Goal: Transaction & Acquisition: Book appointment/travel/reservation

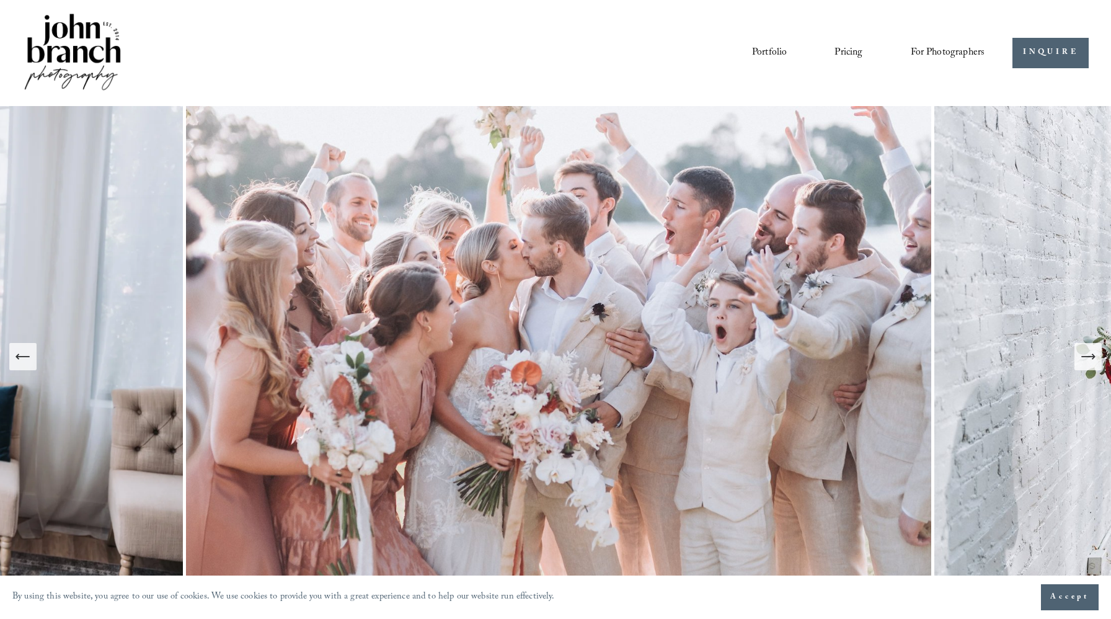
click at [1074, 595] on span "Accept" at bounding box center [1069, 597] width 39 height 12
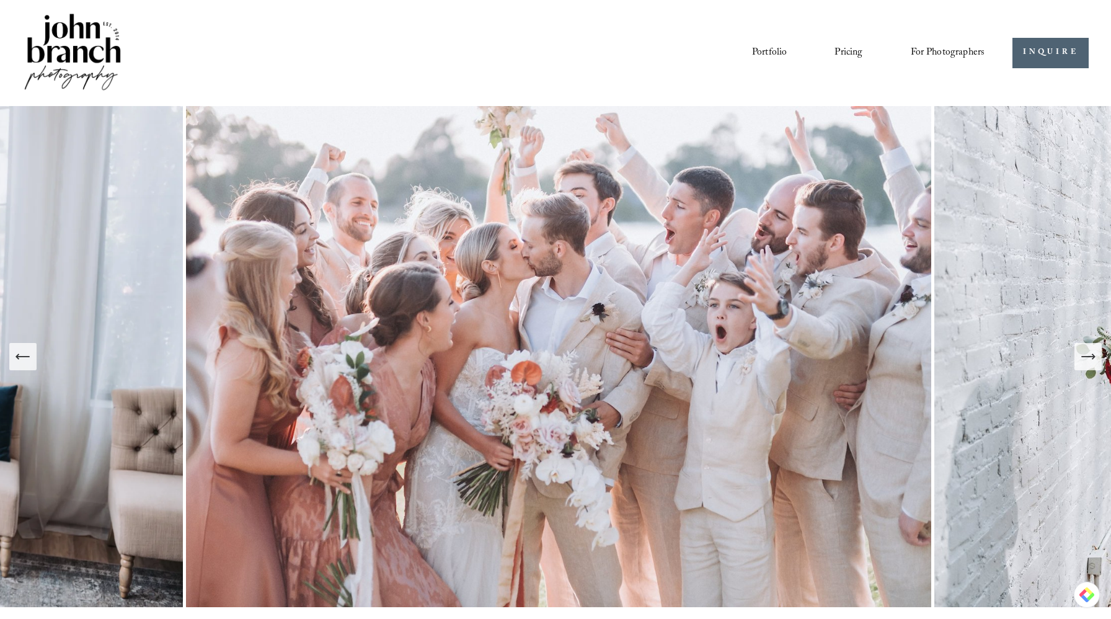
click at [1084, 354] on icon "Next Slide" at bounding box center [1087, 356] width 17 height 17
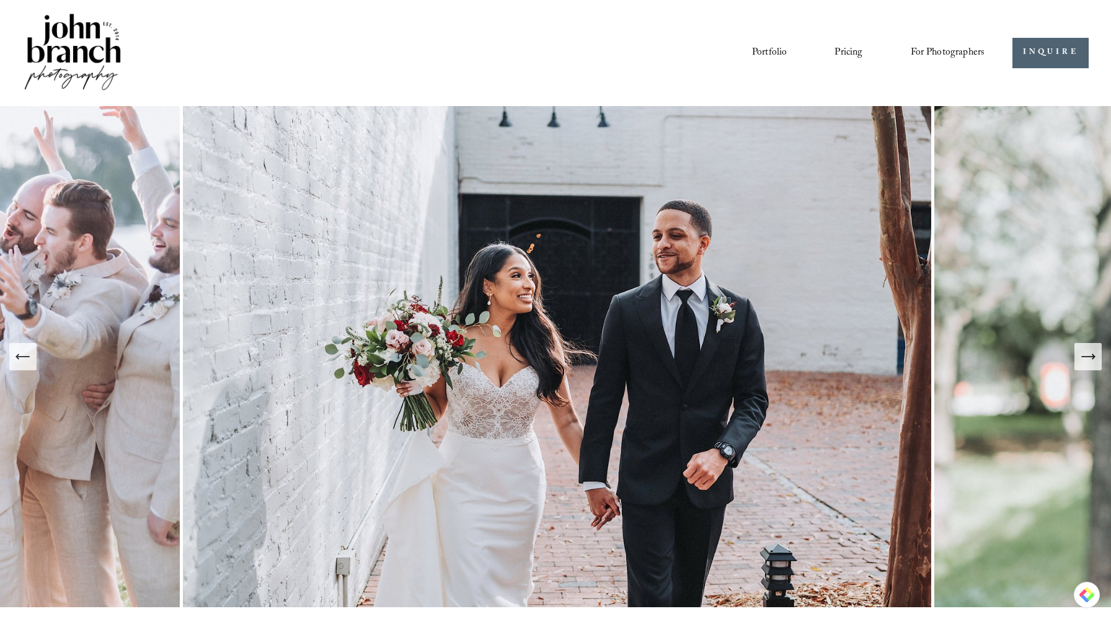
click at [1084, 354] on icon "Next Slide" at bounding box center [1087, 356] width 17 height 17
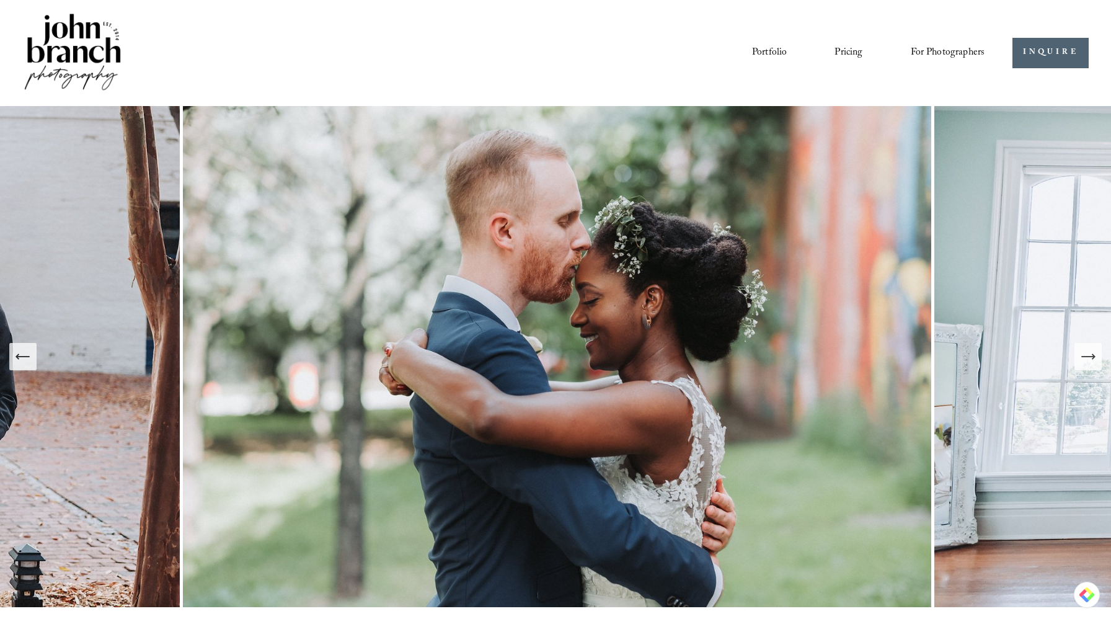
click at [1084, 354] on icon "Next Slide" at bounding box center [1087, 356] width 17 height 17
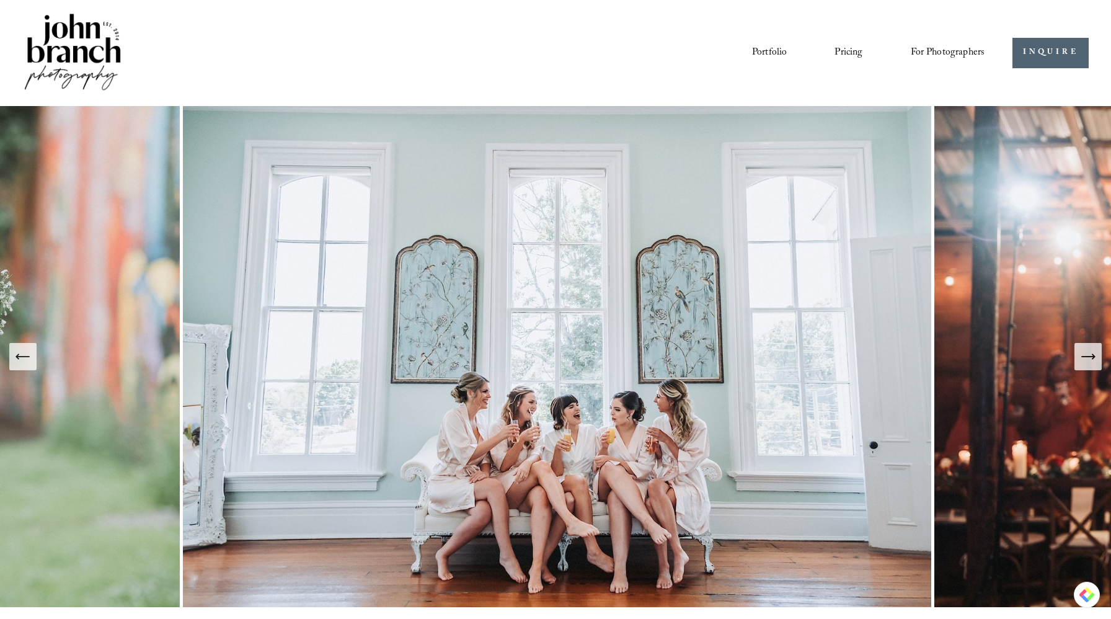
click at [1084, 354] on icon "Next Slide" at bounding box center [1087, 356] width 17 height 17
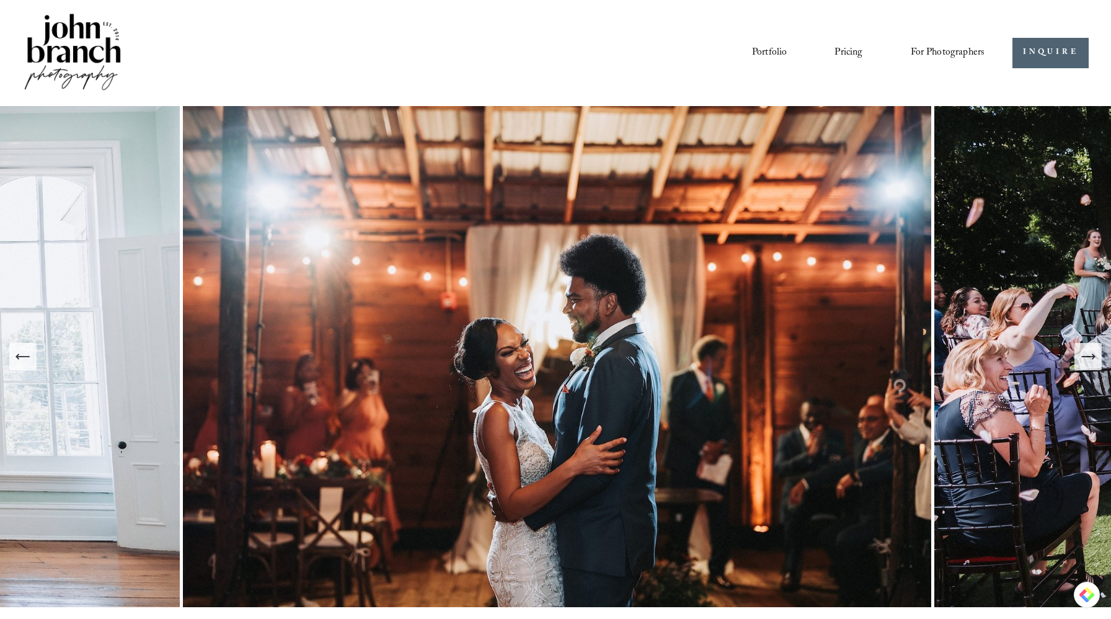
click at [1084, 354] on icon "Next Slide" at bounding box center [1087, 356] width 17 height 17
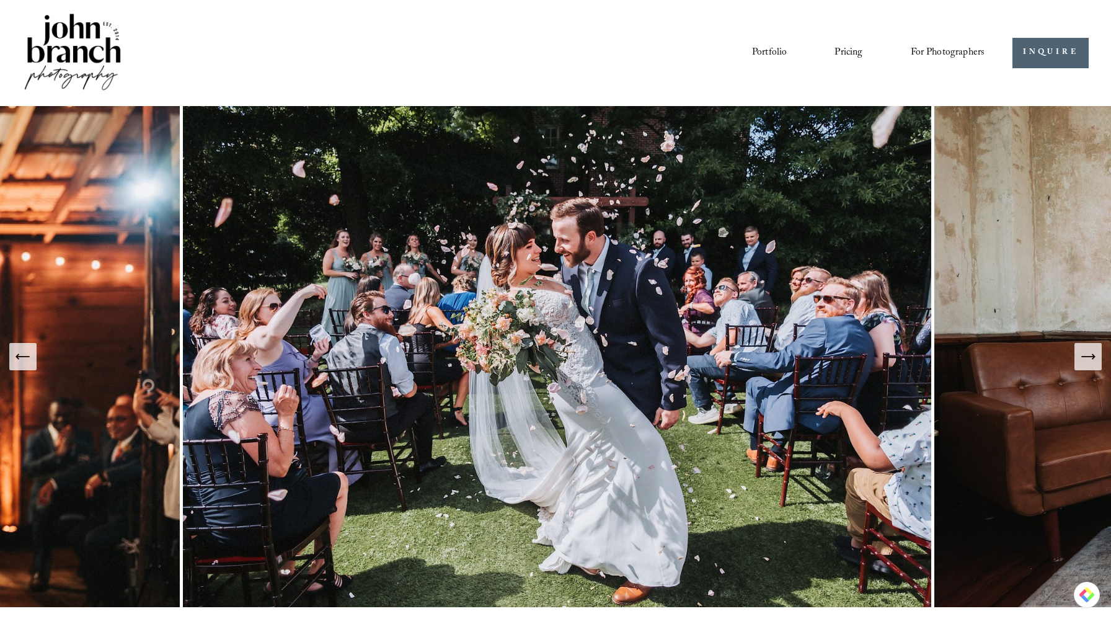
click at [1084, 354] on icon "Next Slide" at bounding box center [1087, 356] width 17 height 17
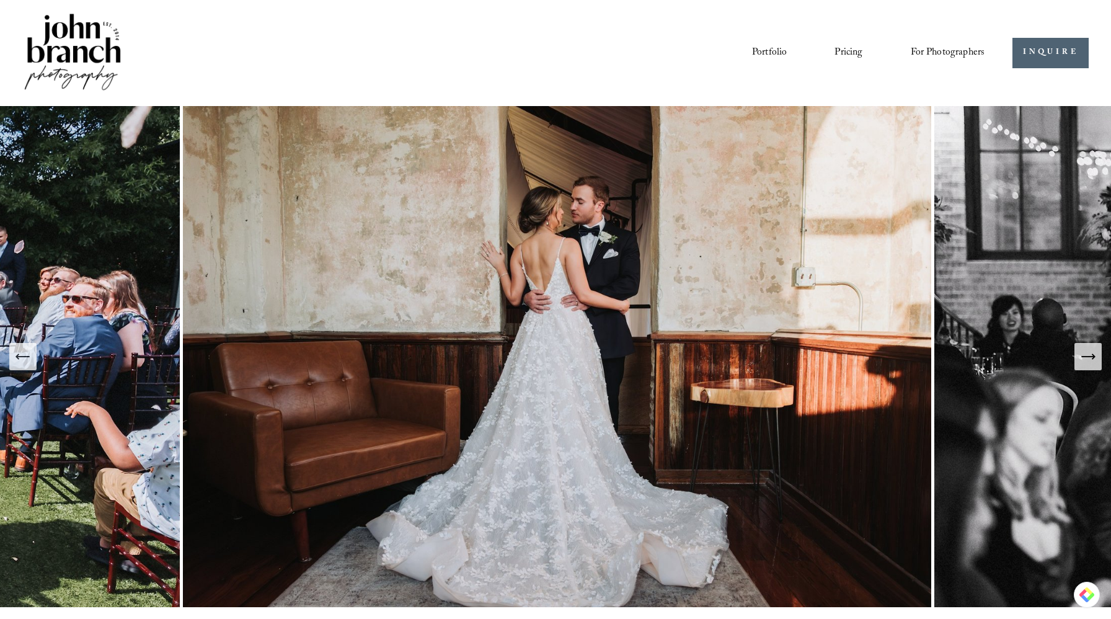
click at [1087, 355] on icon "Next Slide" at bounding box center [1087, 356] width 17 height 17
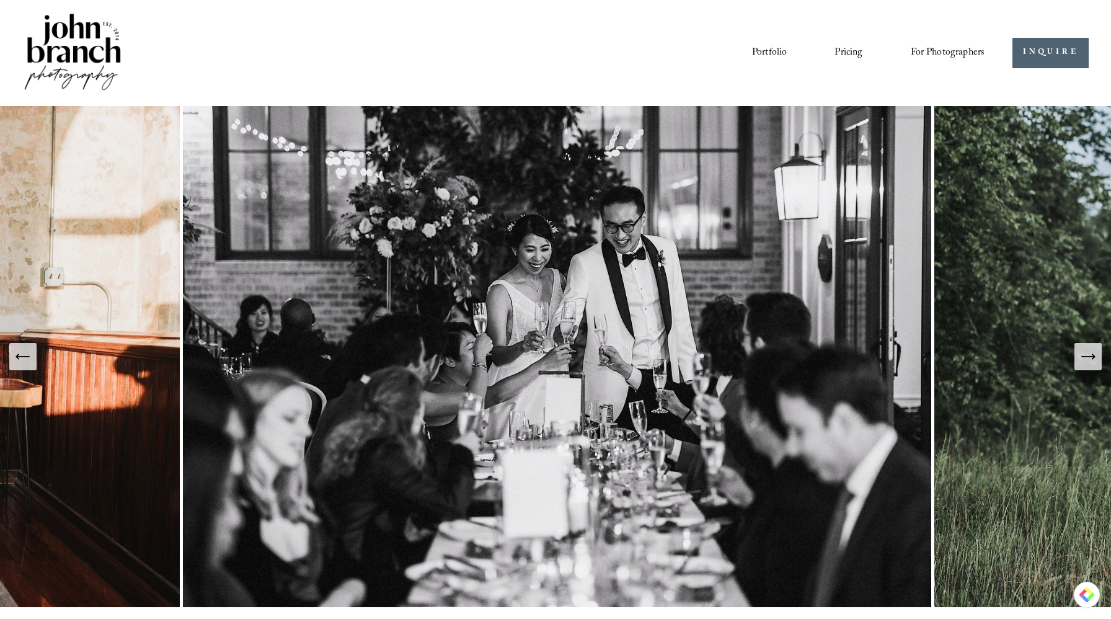
click at [1087, 355] on icon "Next Slide" at bounding box center [1087, 356] width 17 height 17
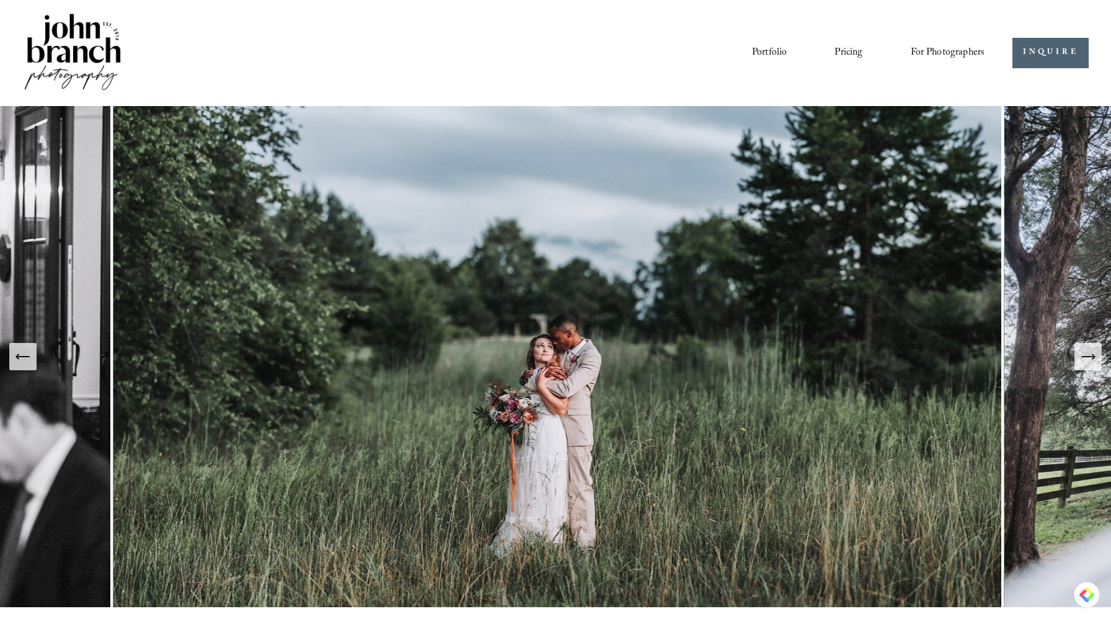
click at [1087, 355] on icon "Next Slide" at bounding box center [1087, 356] width 17 height 17
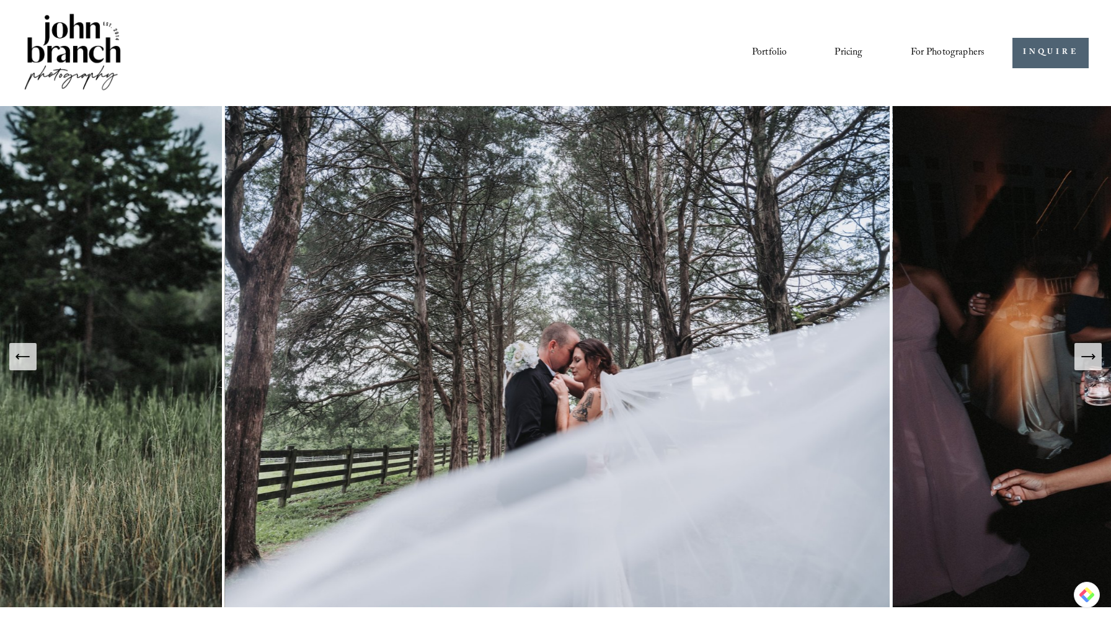
click at [1087, 355] on icon "Next Slide" at bounding box center [1087, 356] width 17 height 17
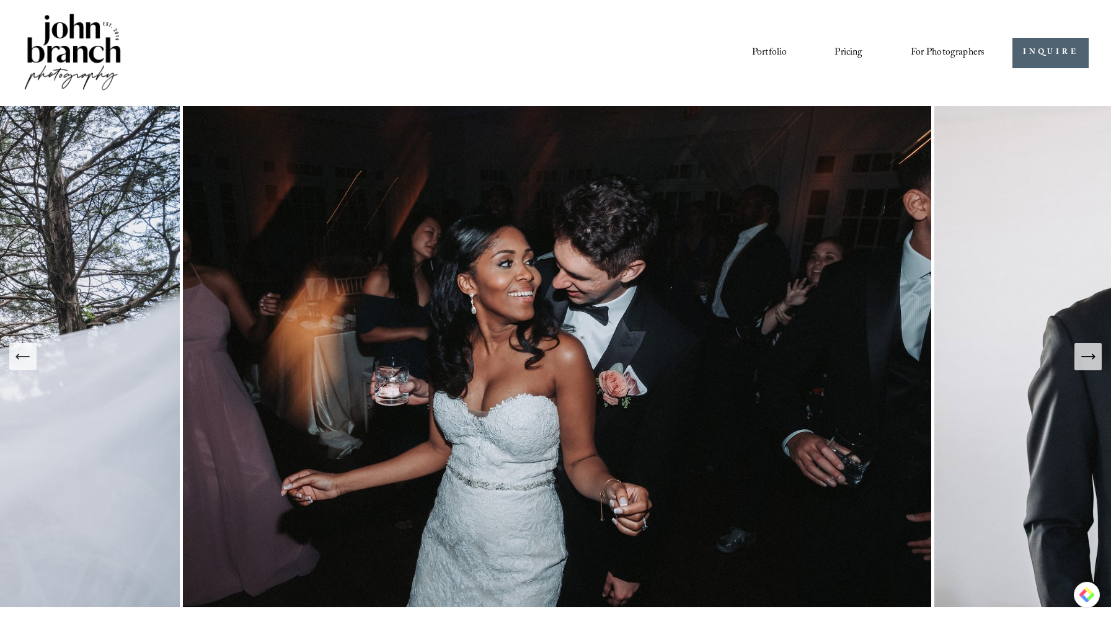
click at [1087, 355] on icon "Next Slide" at bounding box center [1087, 356] width 17 height 17
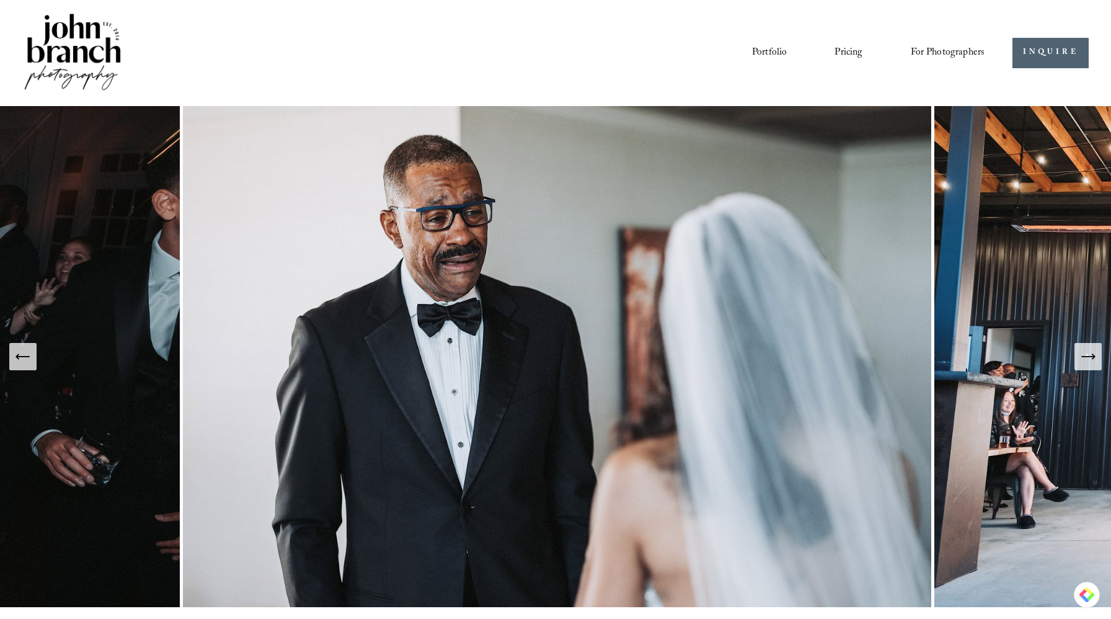
click at [1087, 355] on icon "Next Slide" at bounding box center [1087, 356] width 17 height 17
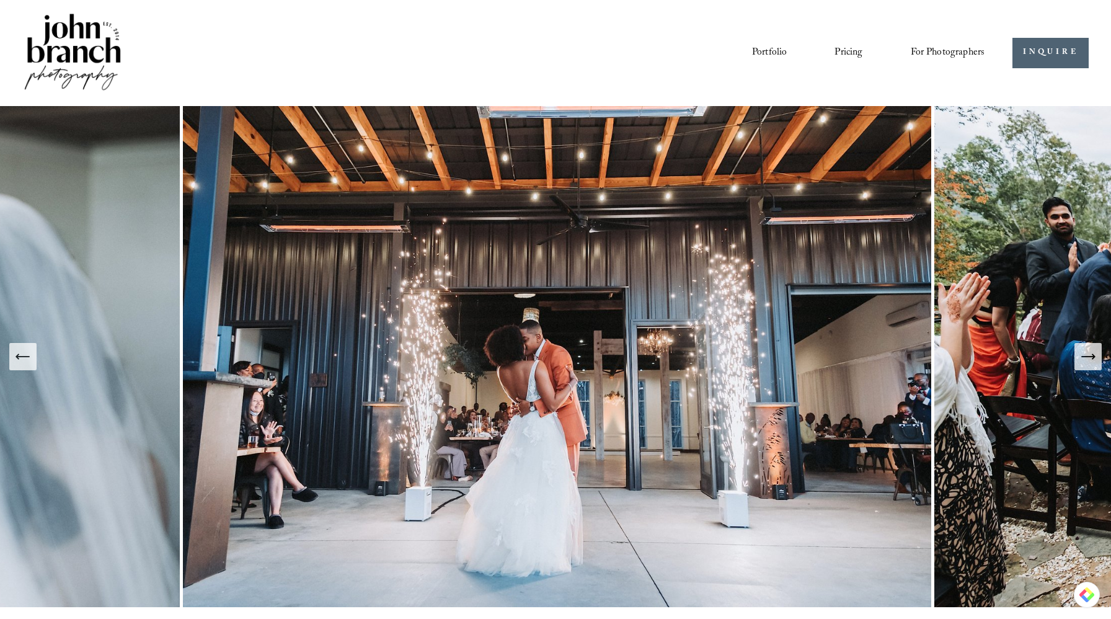
click at [1087, 355] on icon "Next Slide" at bounding box center [1087, 356] width 17 height 17
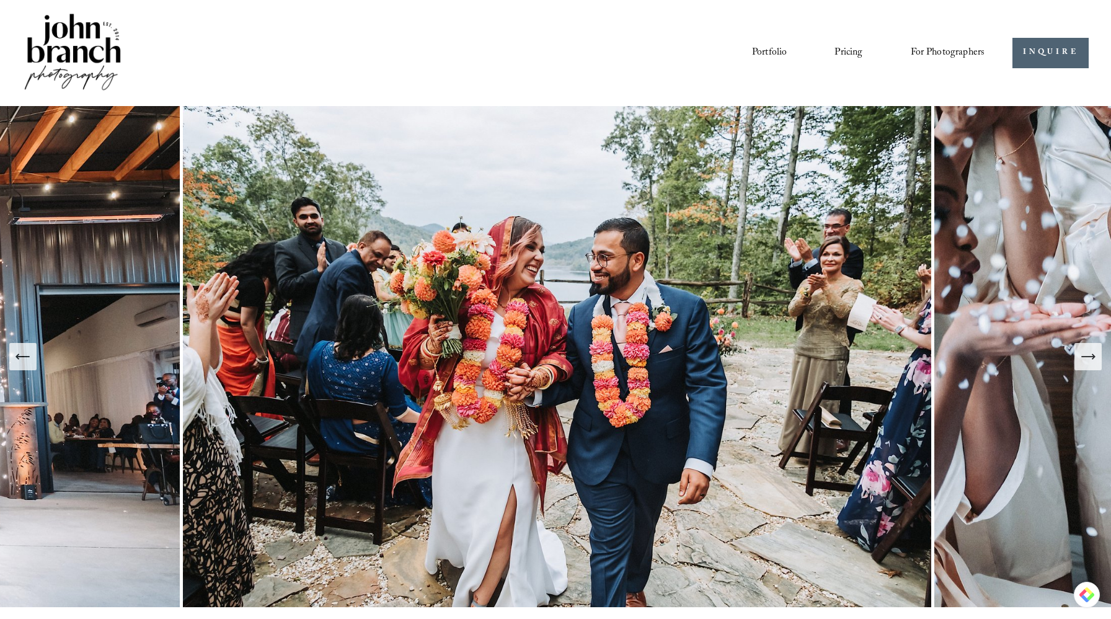
click at [1087, 355] on icon "Next Slide" at bounding box center [1087, 356] width 17 height 17
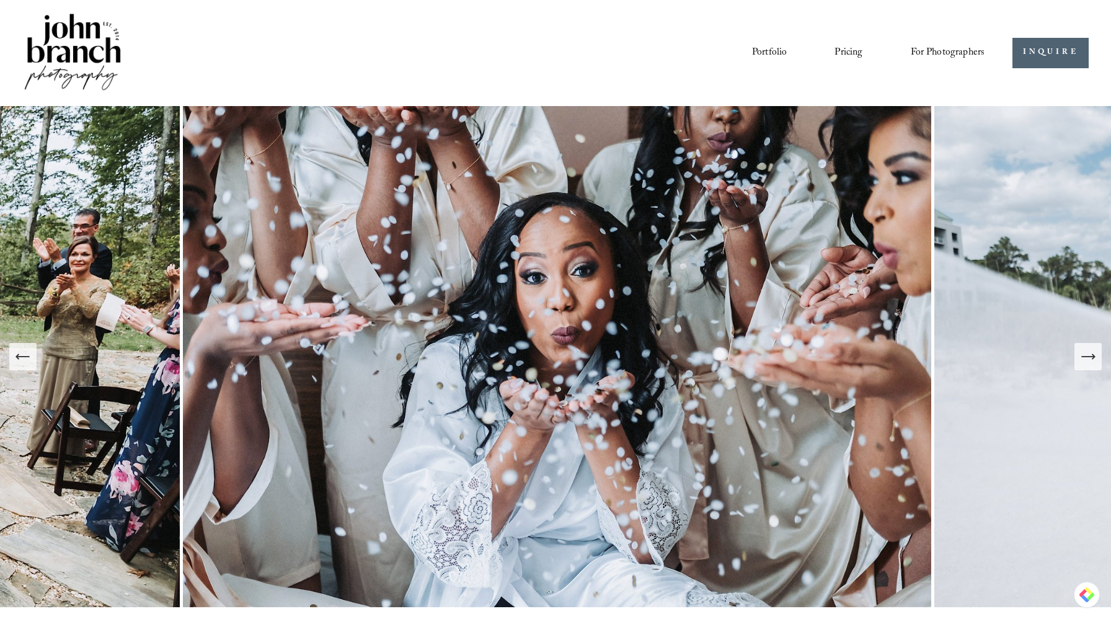
click at [1087, 355] on icon "Next Slide" at bounding box center [1087, 356] width 17 height 17
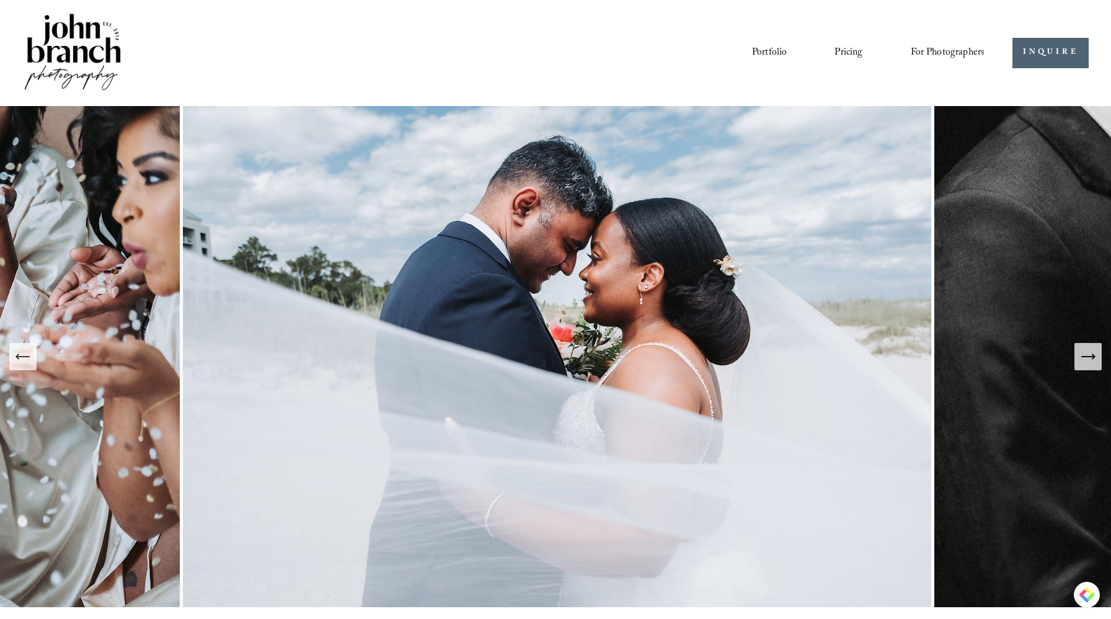
click at [1087, 355] on icon "Next Slide" at bounding box center [1087, 356] width 17 height 17
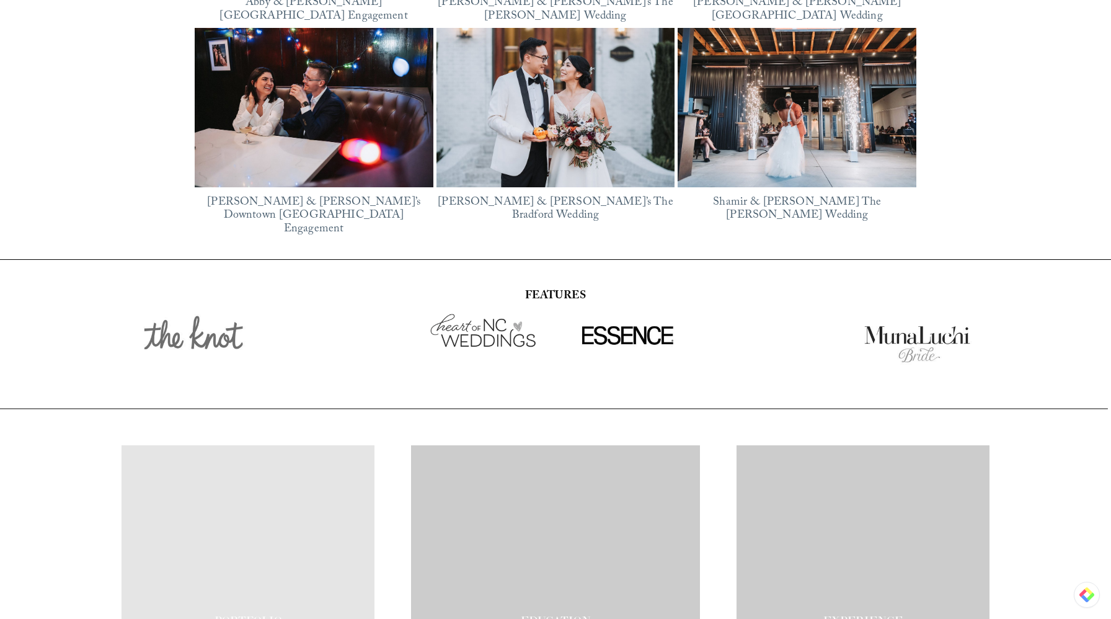
scroll to position [1933, 0]
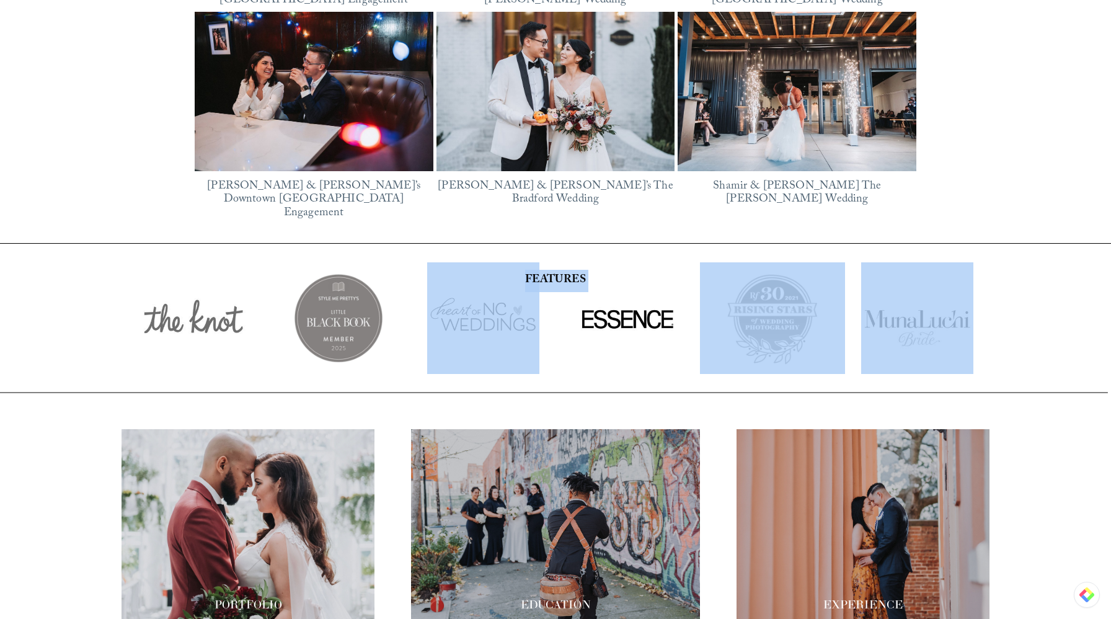
drag, startPoint x: 114, startPoint y: 298, endPoint x: 901, endPoint y: 315, distance: 786.9
click at [901, 315] on div at bounding box center [555, 318] width 1111 height 149
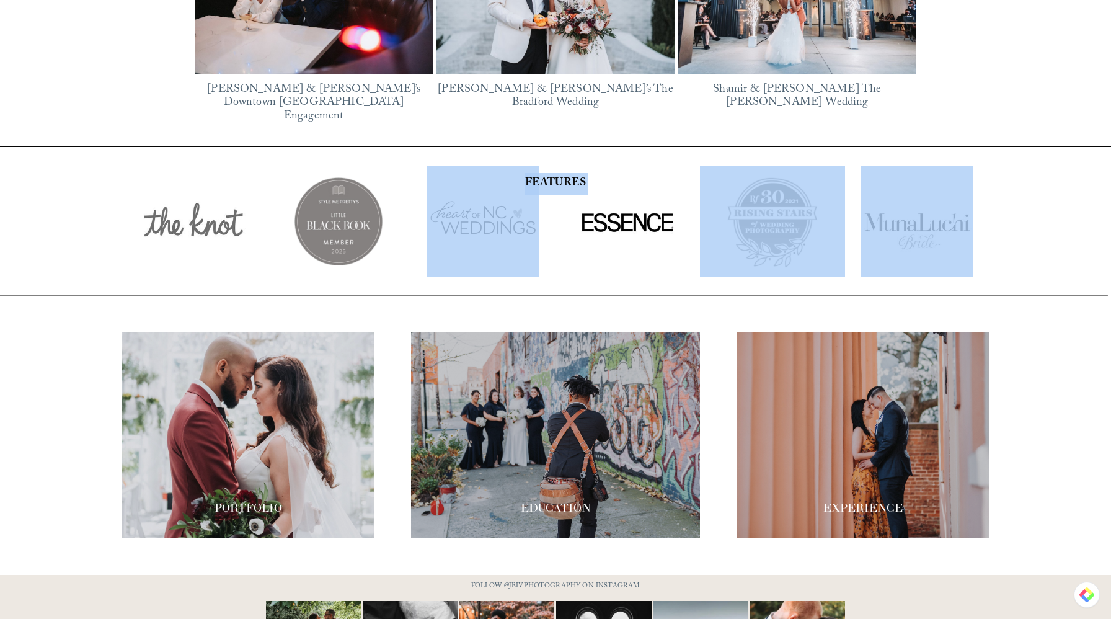
scroll to position [2032, 0]
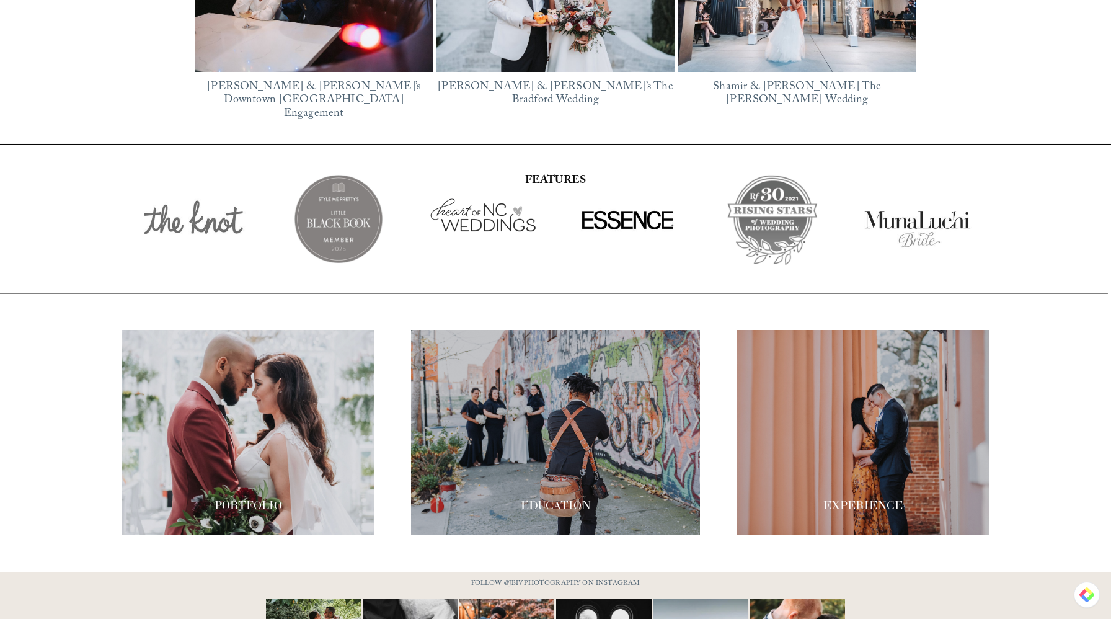
click at [32, 461] on div "PORTFOLIO EDUCATION" at bounding box center [555, 432] width 1111 height 205
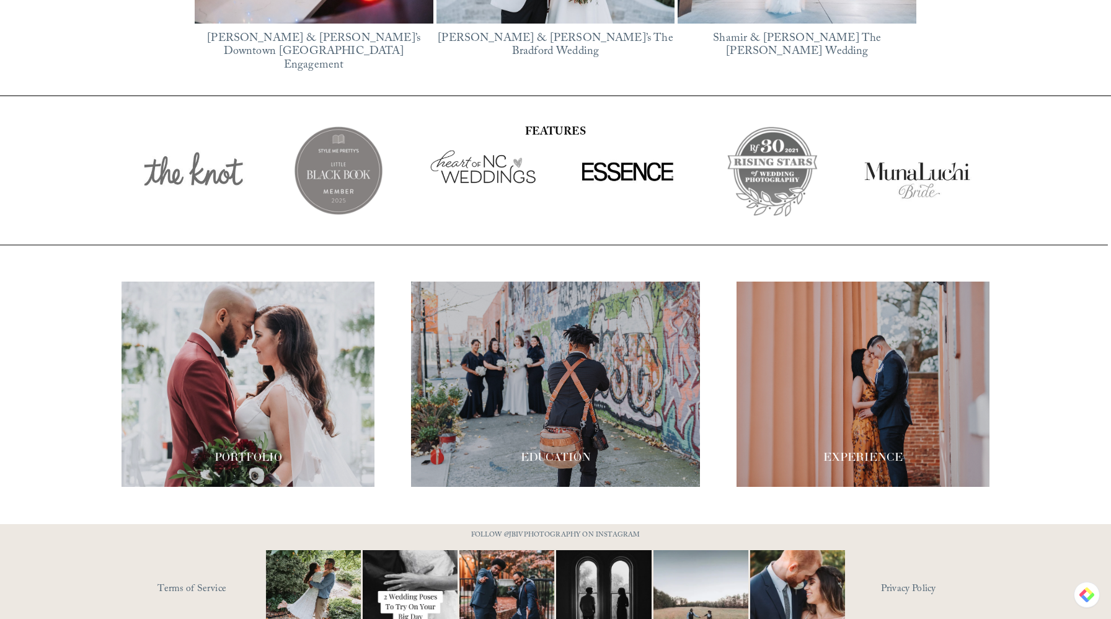
scroll to position [2133, 0]
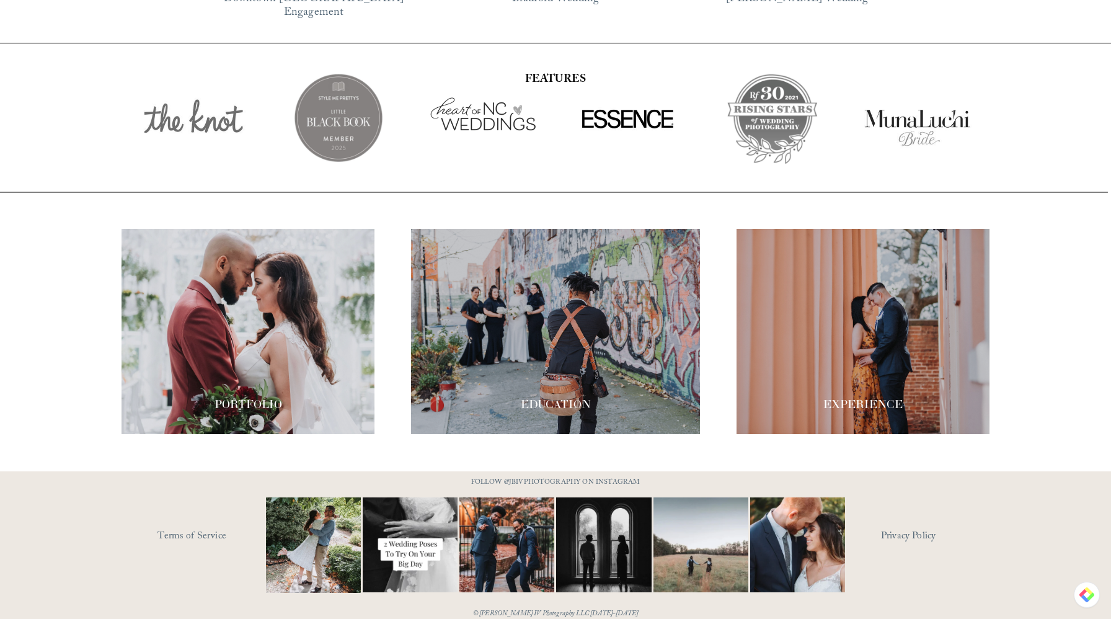
click at [251, 328] on div at bounding box center [248, 331] width 253 height 205
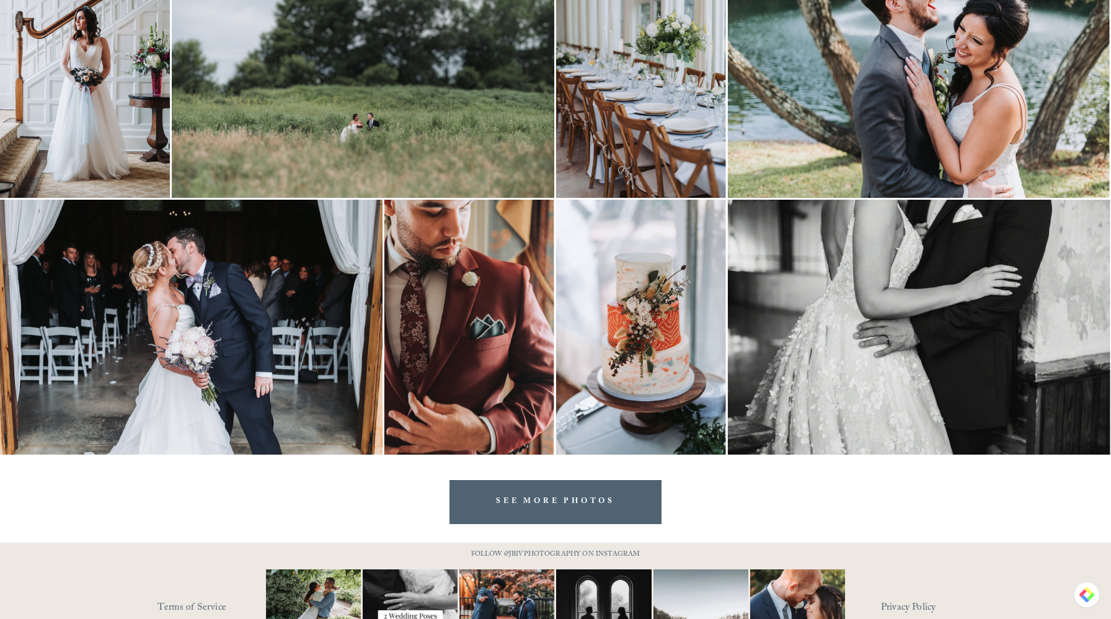
scroll to position [2718, 0]
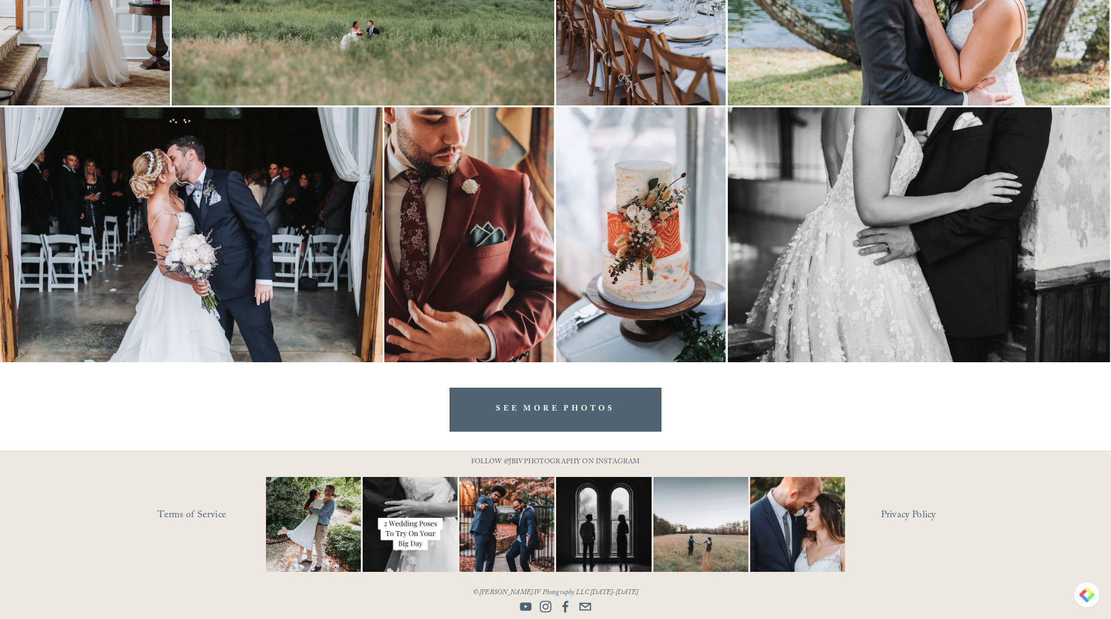
click at [578, 416] on link "SEE MORE PHOTOS" at bounding box center [555, 409] width 212 height 44
click at [387, 507] on img at bounding box center [410, 524] width 143 height 95
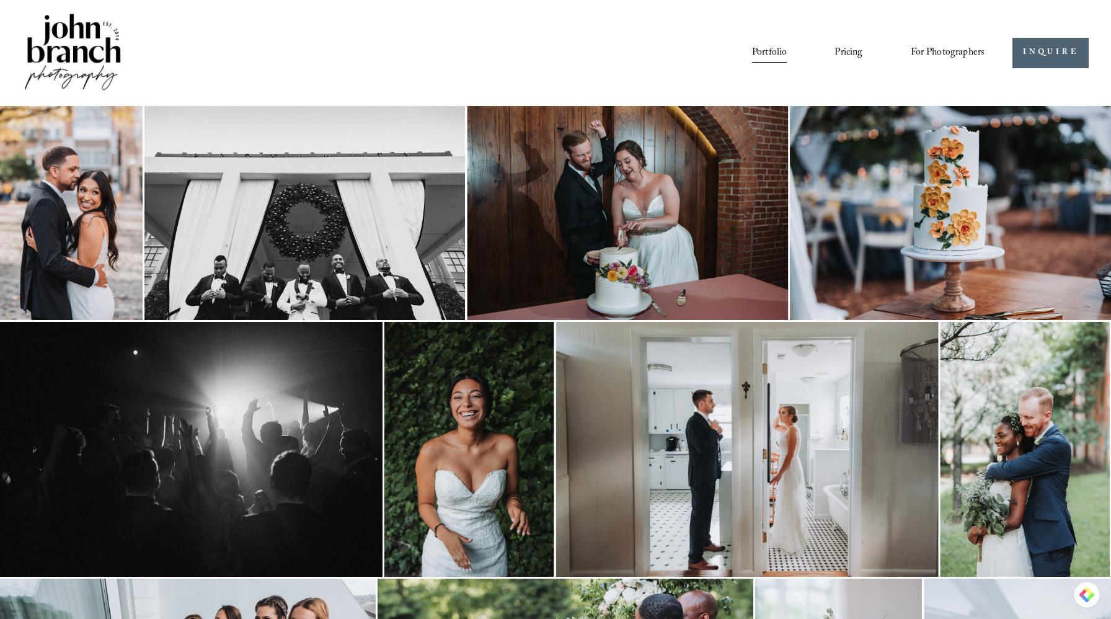
click at [77, 45] on img at bounding box center [72, 53] width 100 height 84
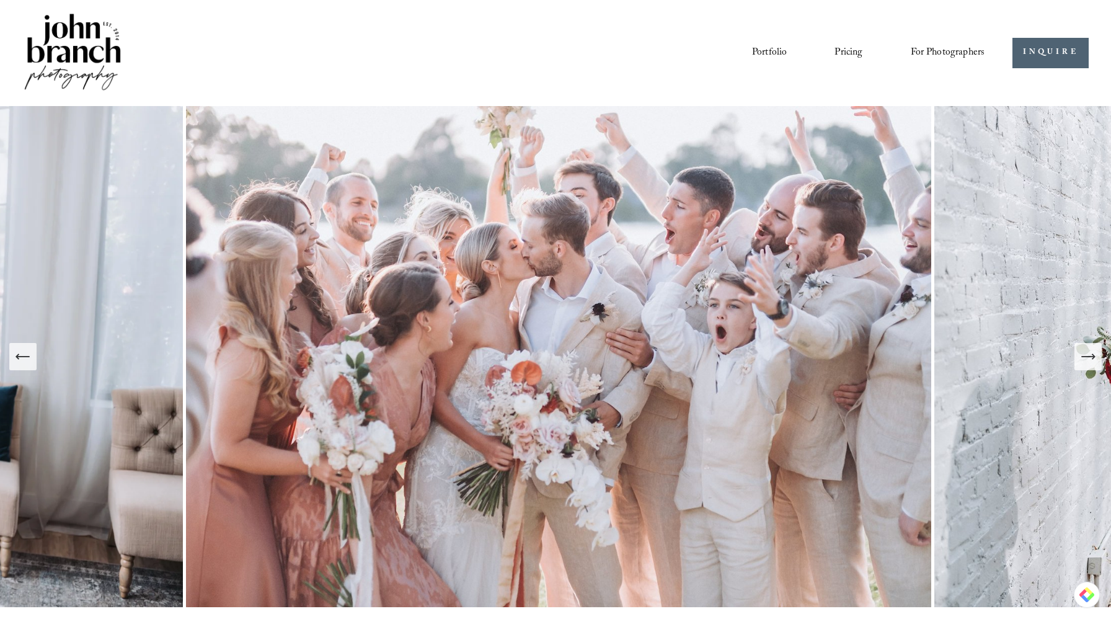
click at [860, 52] on link "Pricing" at bounding box center [848, 52] width 28 height 21
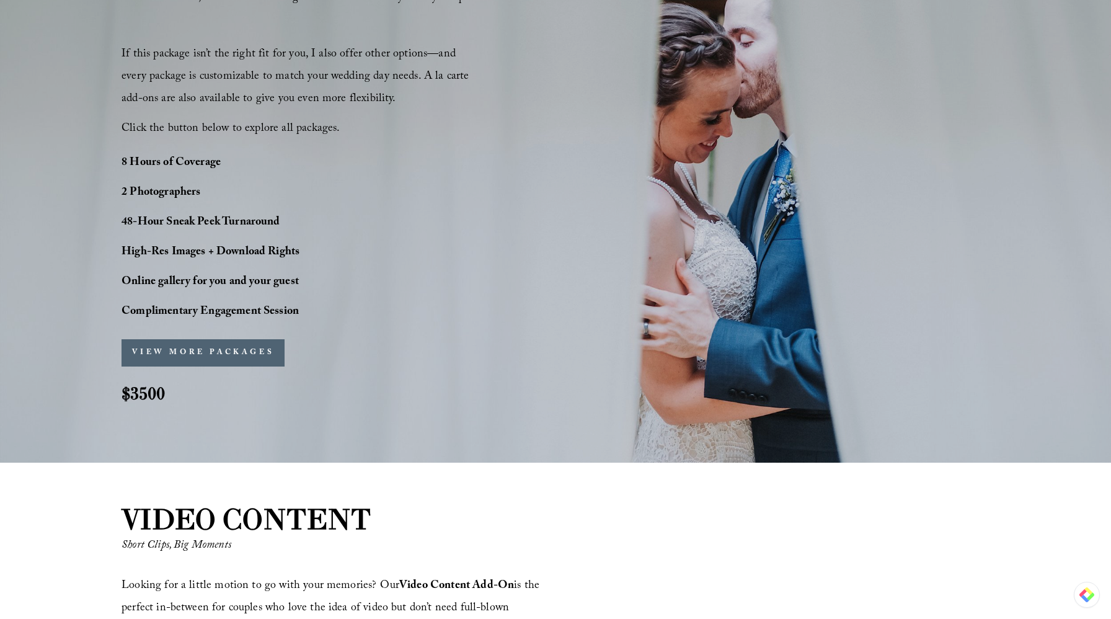
scroll to position [935, 0]
click at [196, 353] on button "VIEW MORE PACKAGES" at bounding box center [203, 351] width 163 height 27
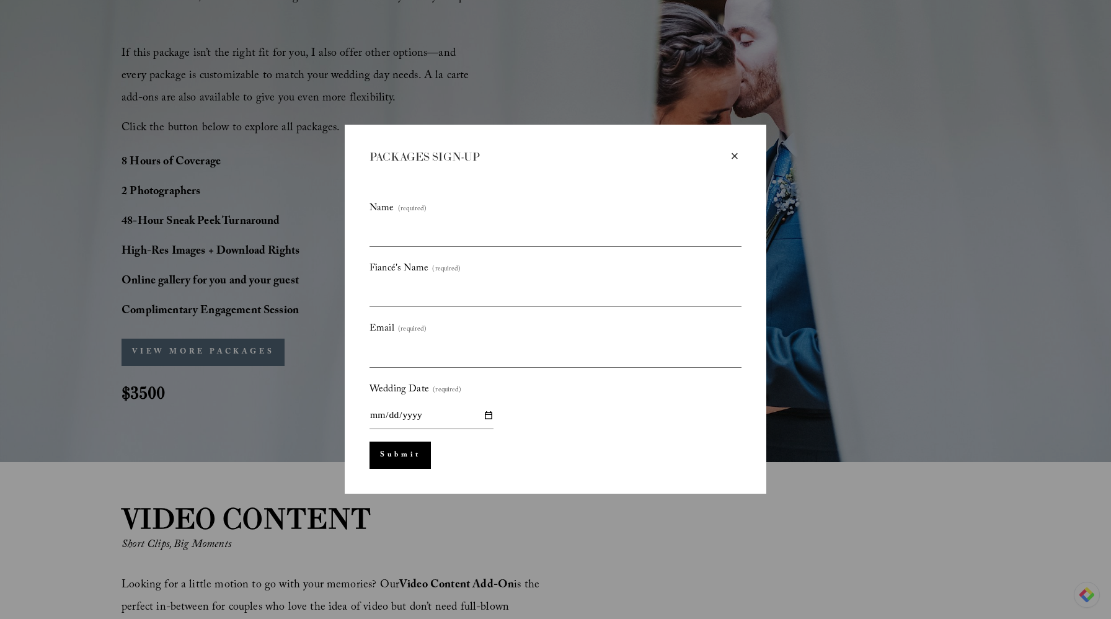
click at [196, 386] on div "× PACKAGES SIGN-UP Name (required) Fiancé's Name (required) Email (required) We…" at bounding box center [555, 309] width 1111 height 619
click at [733, 158] on div "×" at bounding box center [735, 156] width 14 height 14
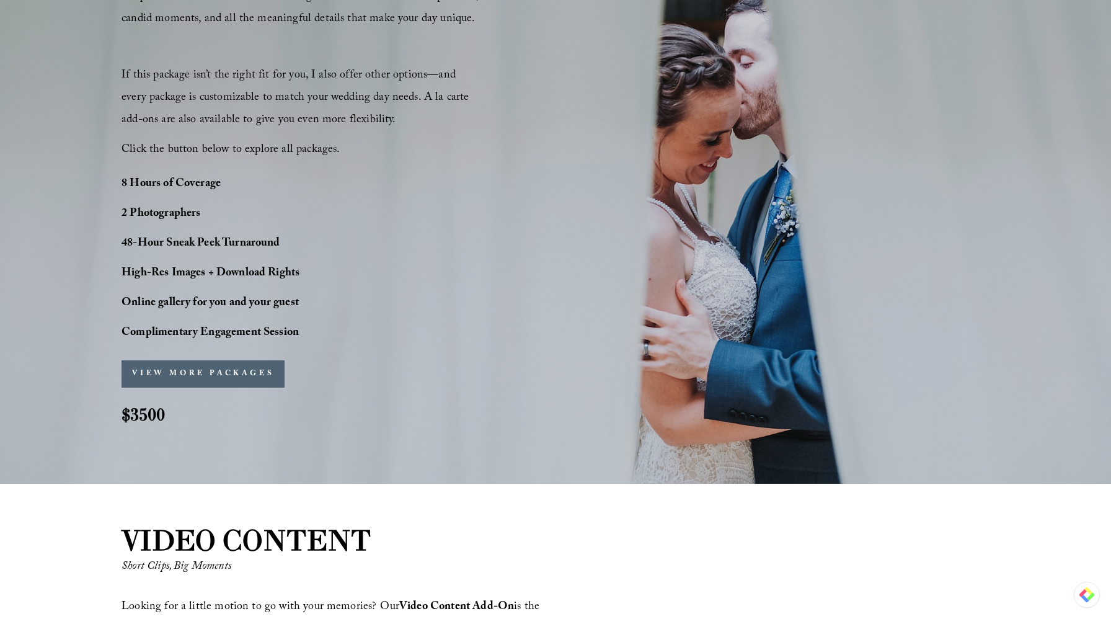
scroll to position [896, 0]
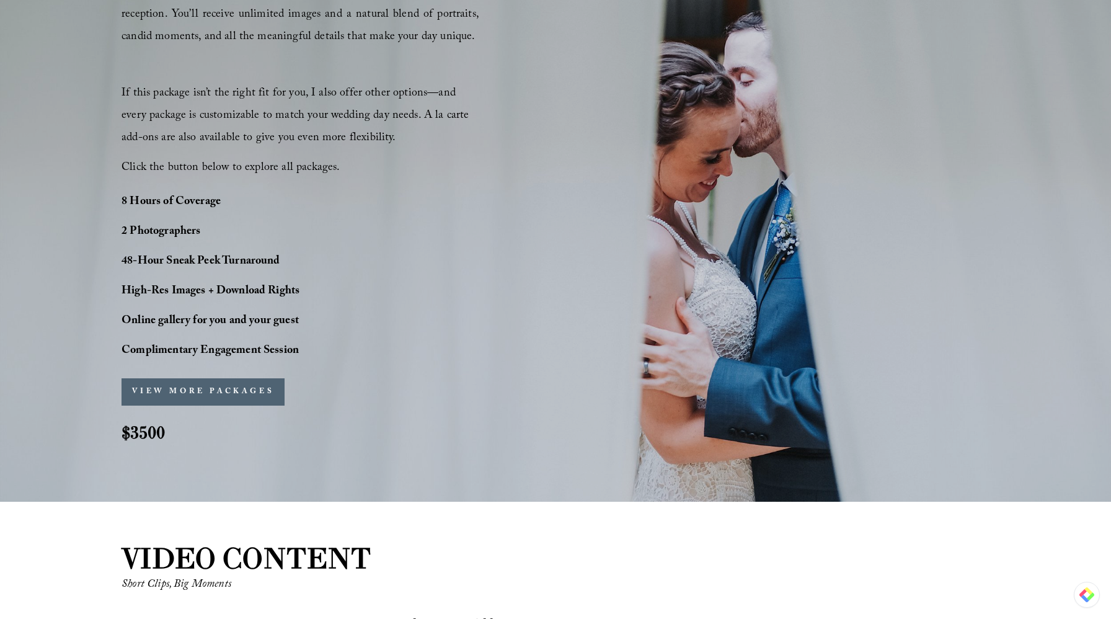
click at [255, 384] on button "VIEW MORE PACKAGES" at bounding box center [203, 391] width 163 height 27
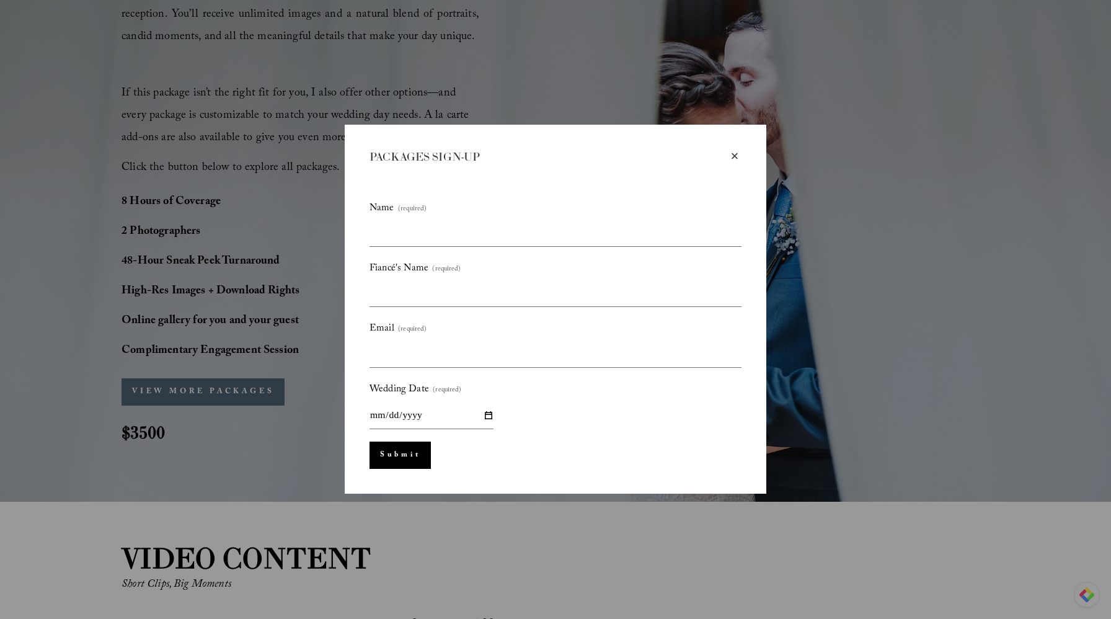
click at [734, 151] on div "×" at bounding box center [735, 156] width 14 height 14
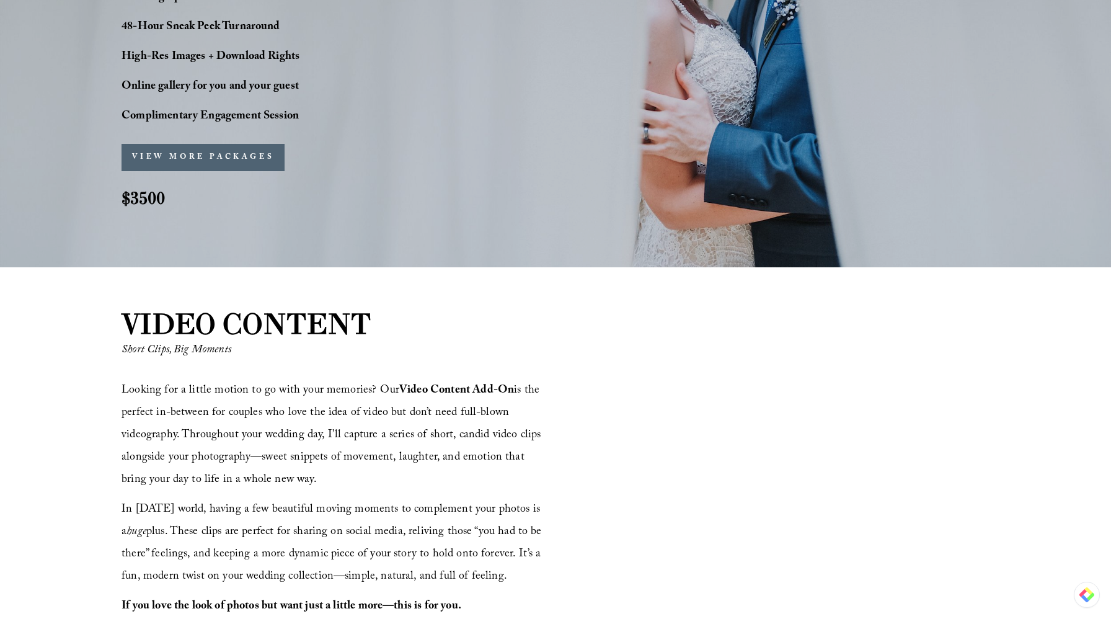
scroll to position [0, 0]
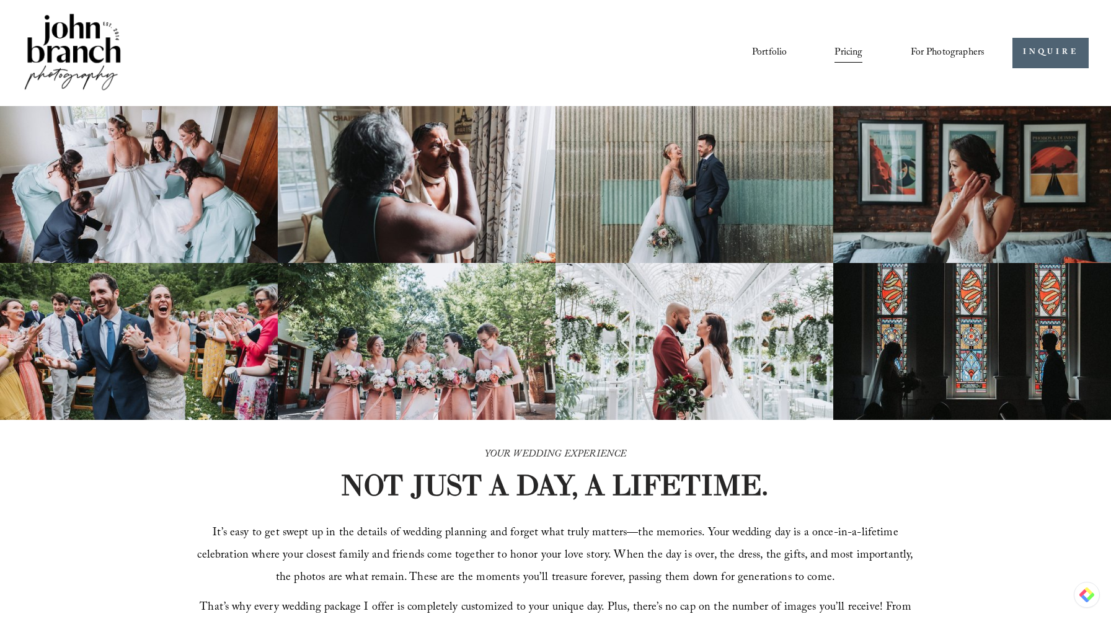
click at [82, 36] on img at bounding box center [72, 53] width 100 height 84
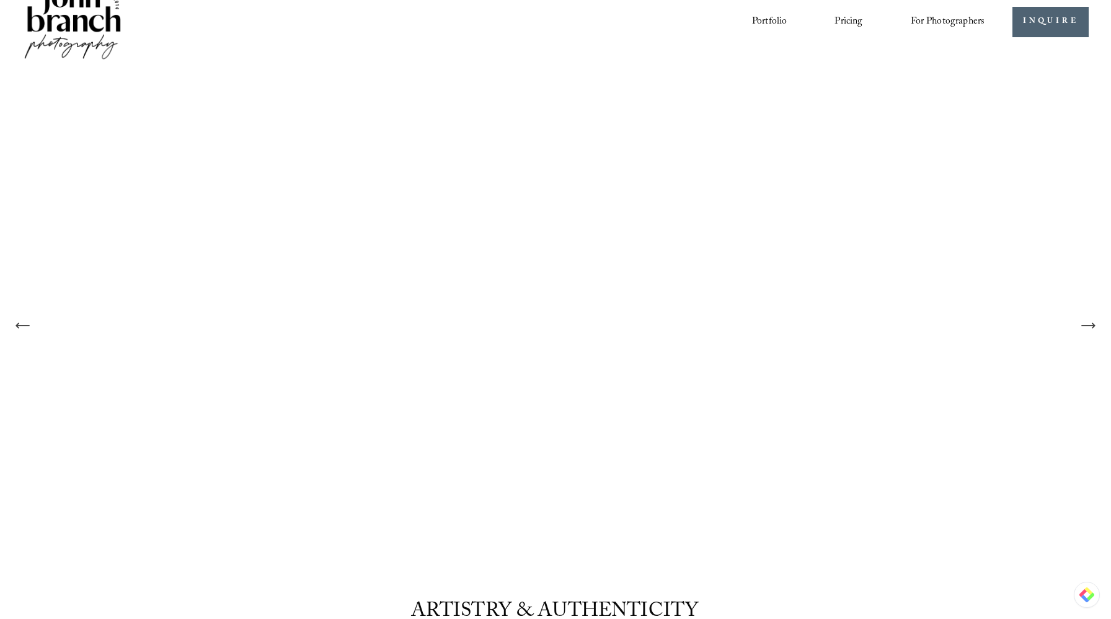
scroll to position [49, 0]
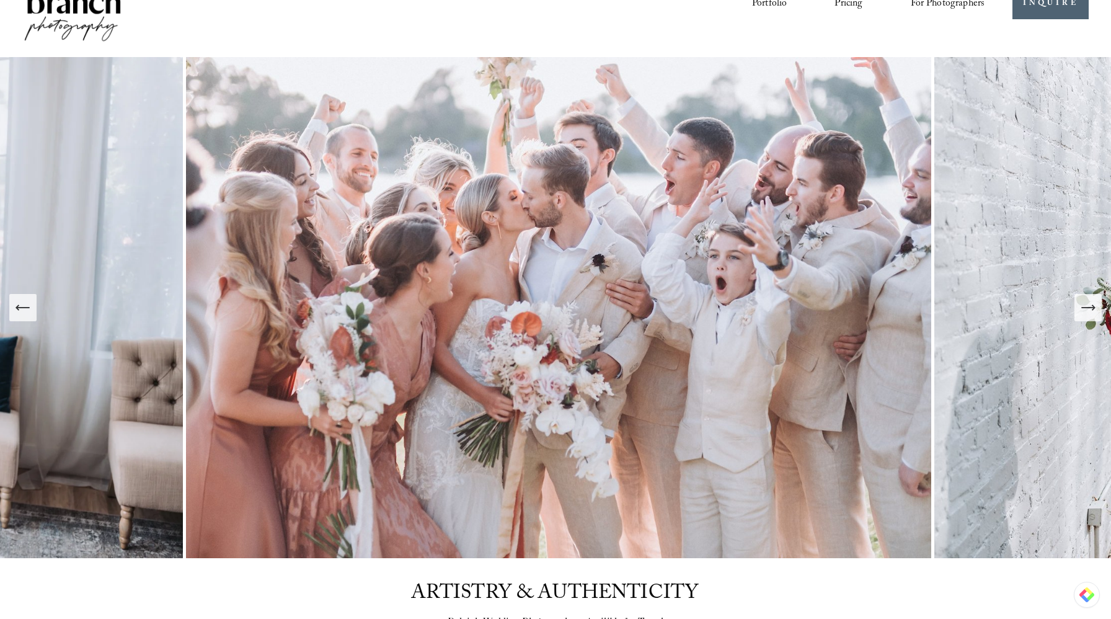
click at [1085, 307] on icon "Next Slide" at bounding box center [1087, 307] width 13 height 0
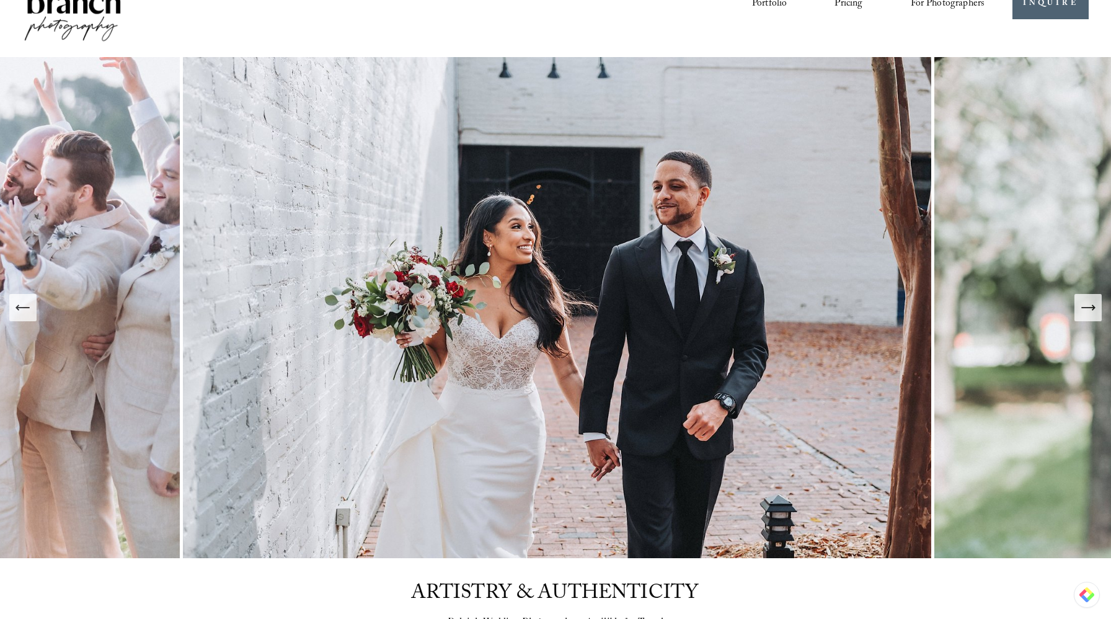
click at [1085, 307] on icon "Next Slide" at bounding box center [1087, 307] width 13 height 0
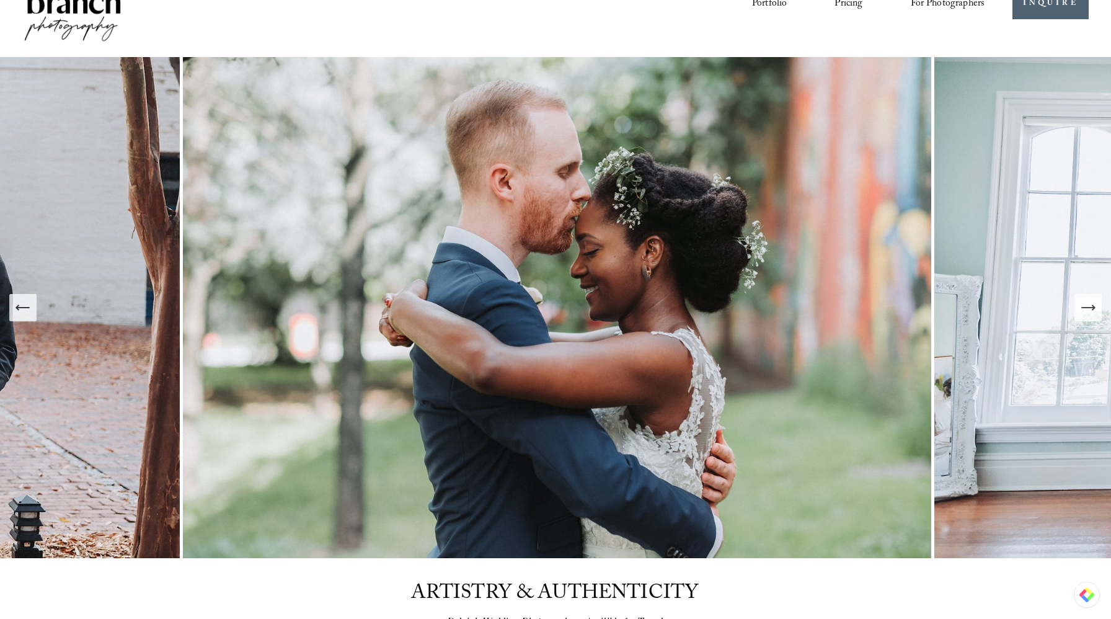
click at [1085, 307] on icon "Next Slide" at bounding box center [1087, 307] width 13 height 0
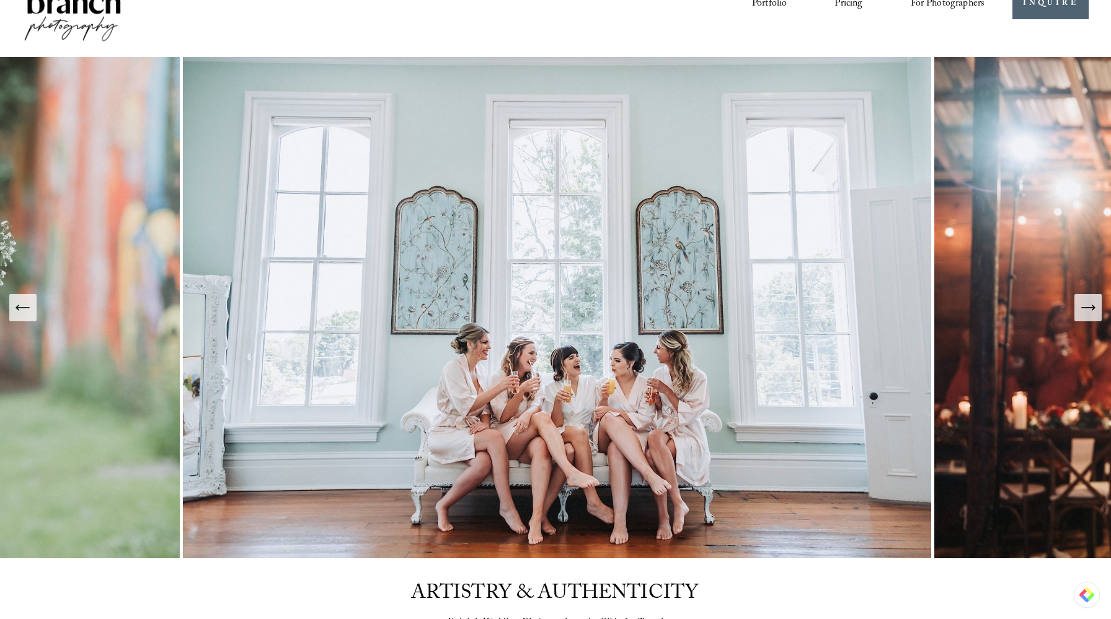
click at [1085, 307] on icon "Next Slide" at bounding box center [1087, 307] width 13 height 0
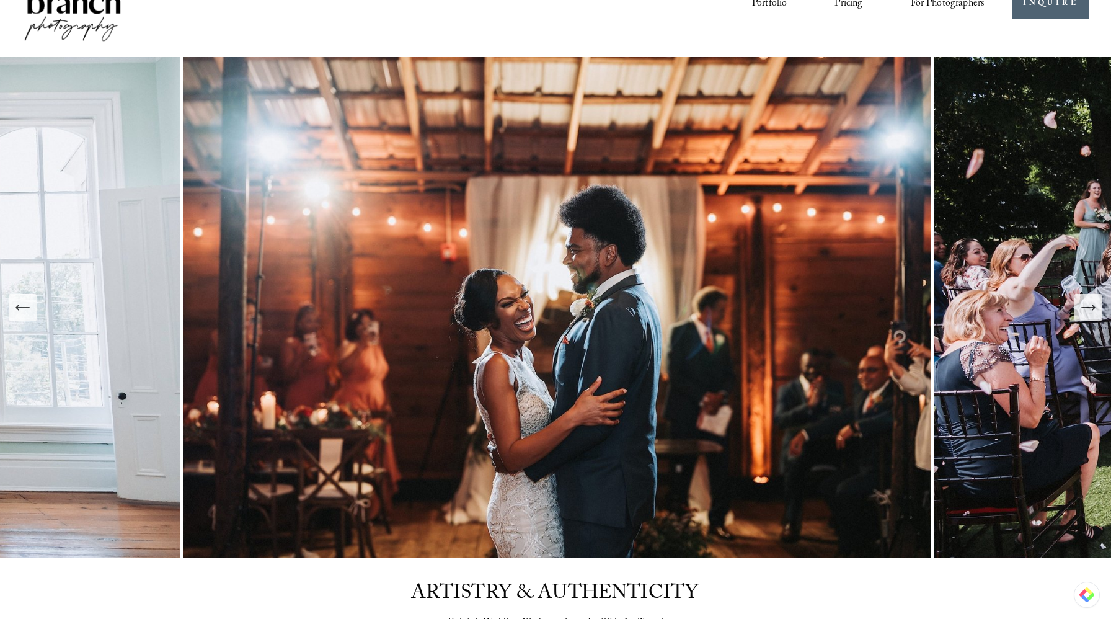
click at [1085, 307] on icon "Next Slide" at bounding box center [1087, 307] width 13 height 0
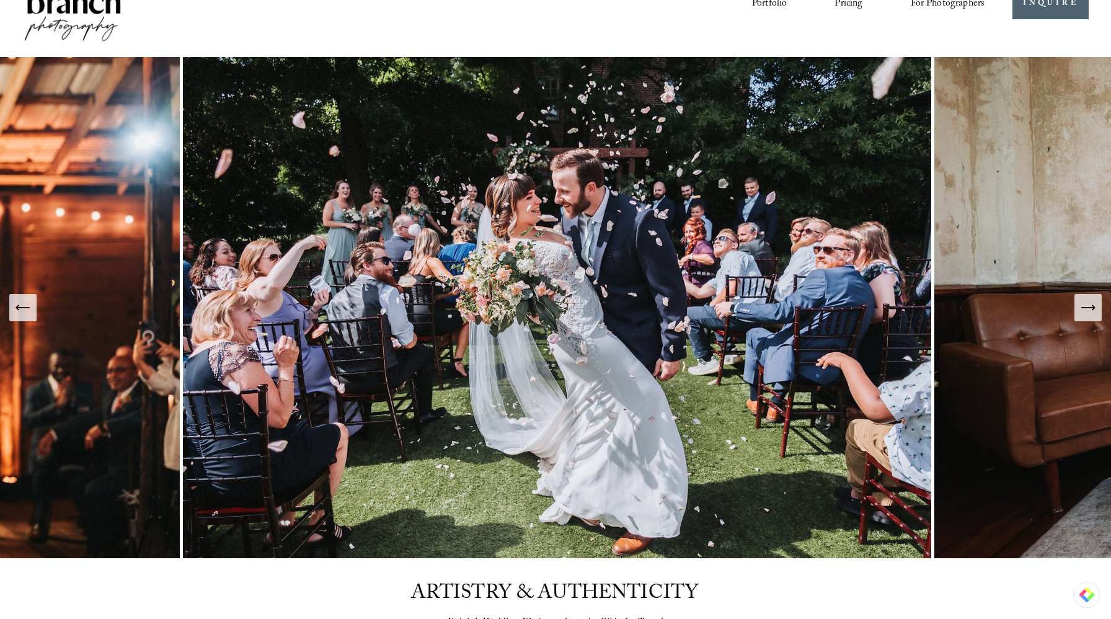
click at [1085, 307] on icon "Next Slide" at bounding box center [1087, 307] width 13 height 0
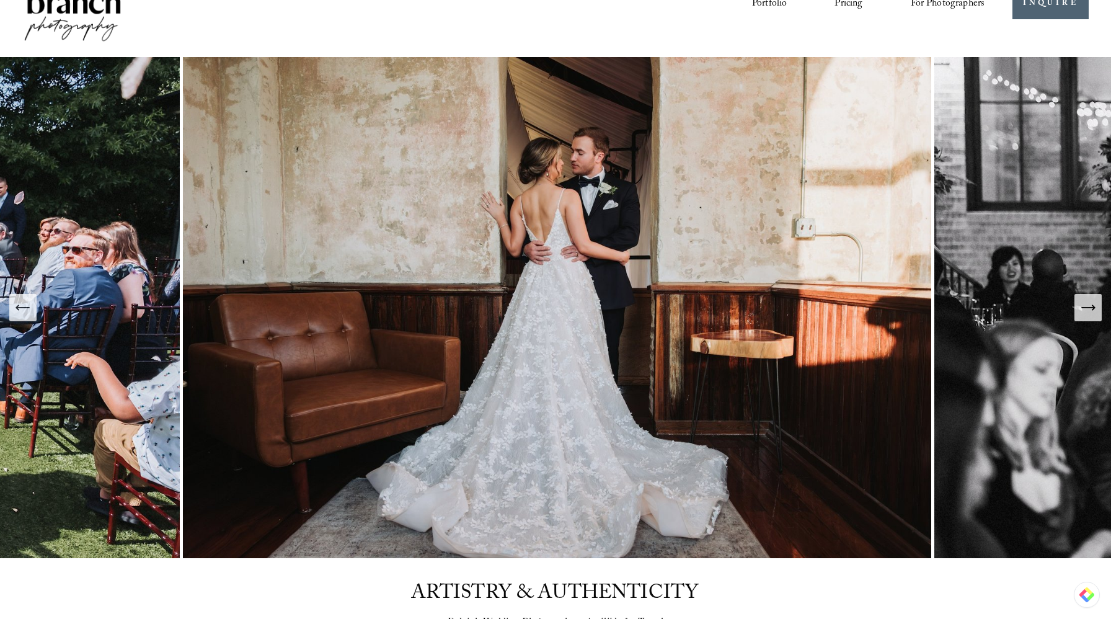
click at [1085, 307] on icon "Next Slide" at bounding box center [1087, 307] width 13 height 0
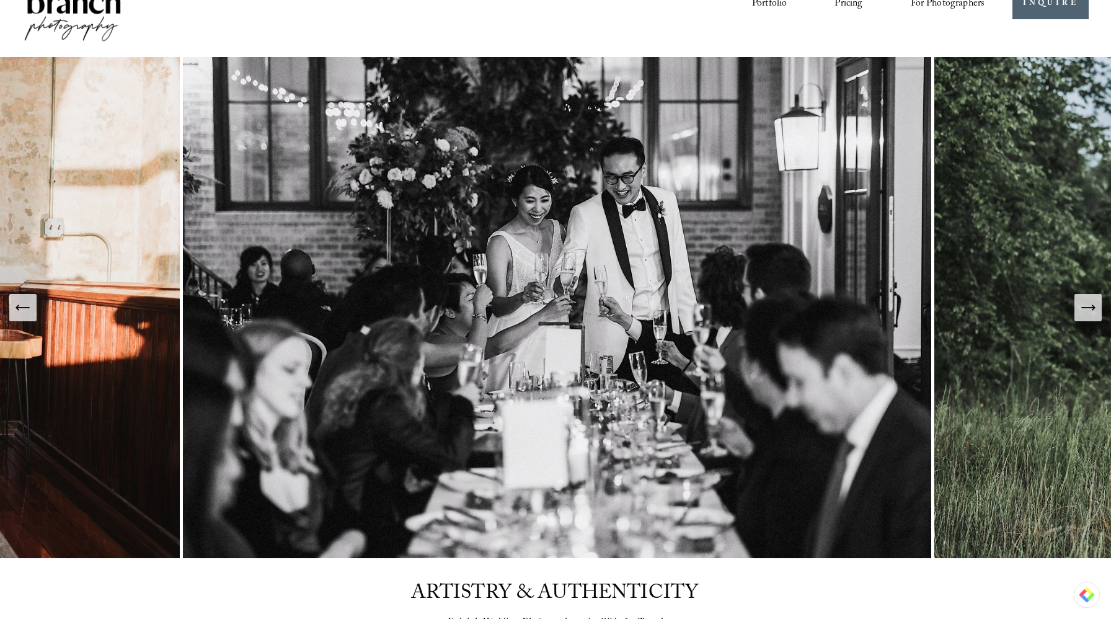
click at [1085, 307] on icon "Next Slide" at bounding box center [1087, 307] width 13 height 0
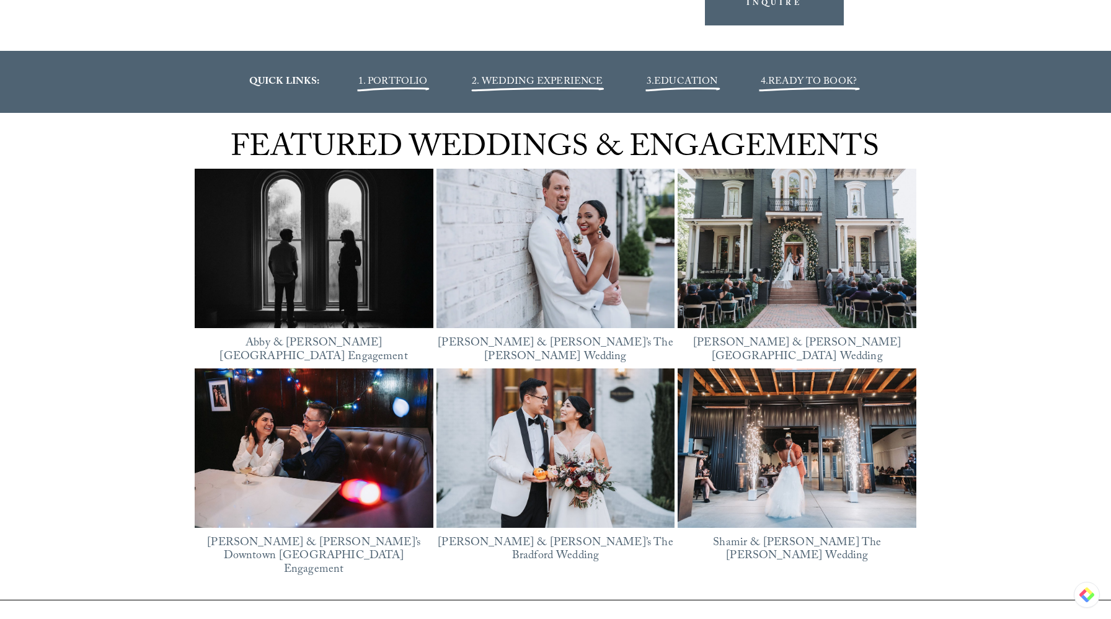
scroll to position [1578, 0]
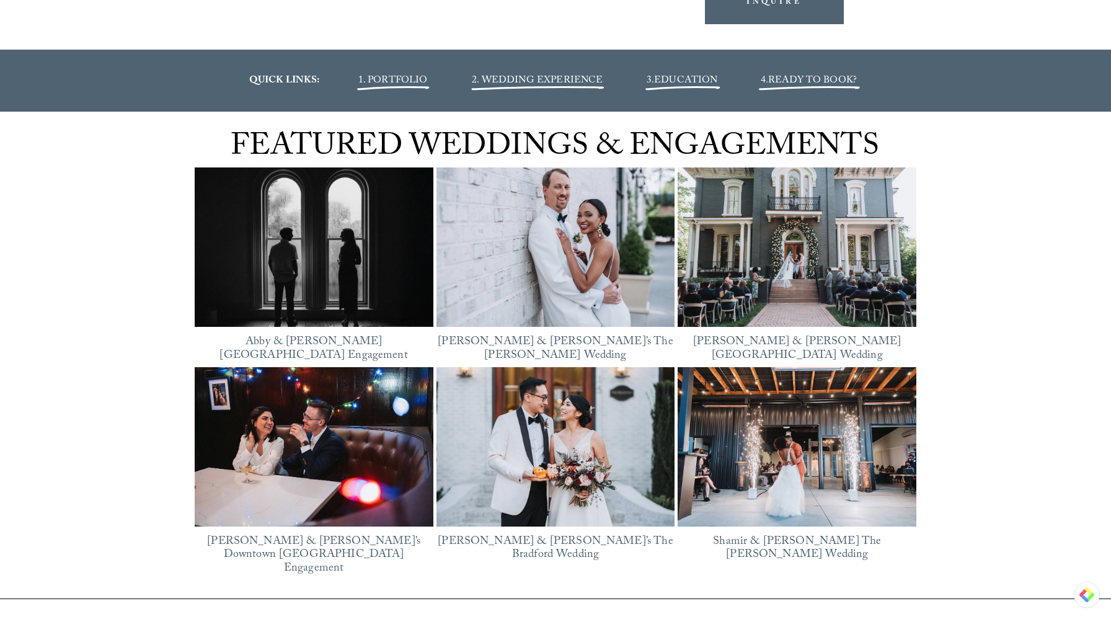
click at [807, 77] on span "READY TO BOOK?" at bounding box center [812, 81] width 89 height 17
